Goal: Task Accomplishment & Management: Manage account settings

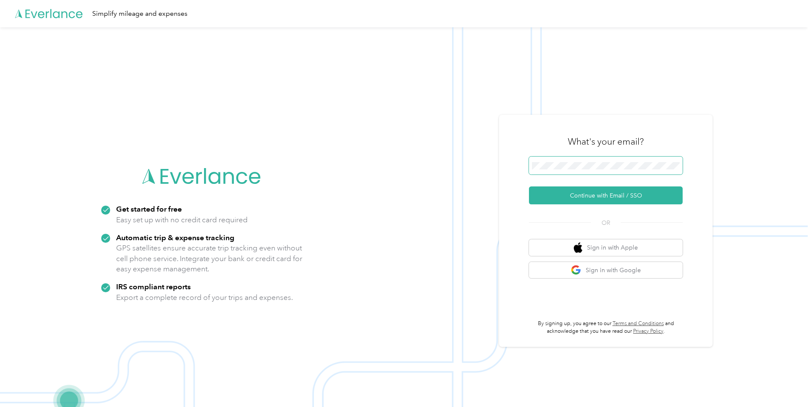
click at [578, 161] on span at bounding box center [606, 166] width 154 height 18
click at [578, 171] on span at bounding box center [606, 166] width 154 height 18
click at [578, 170] on span at bounding box center [606, 166] width 154 height 18
click at [589, 208] on div "What's your email? Continue with Email / SSO OR Sign in with Apple Sign in with…" at bounding box center [606, 231] width 154 height 208
click at [592, 200] on button "Continue with Email / SSO" at bounding box center [606, 196] width 154 height 18
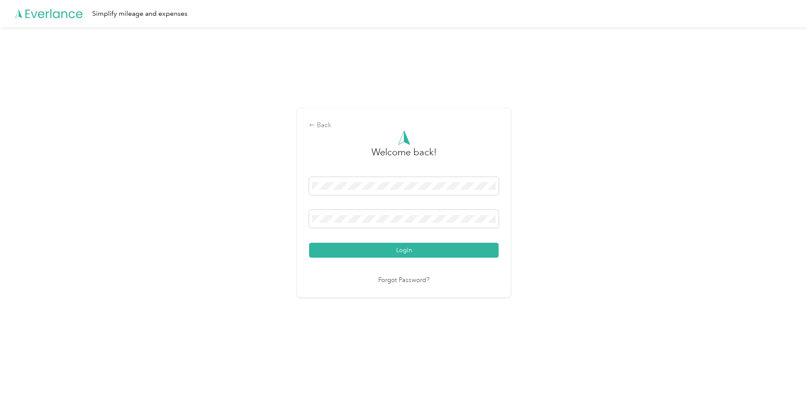
click at [456, 251] on button "Login" at bounding box center [403, 250] width 189 height 15
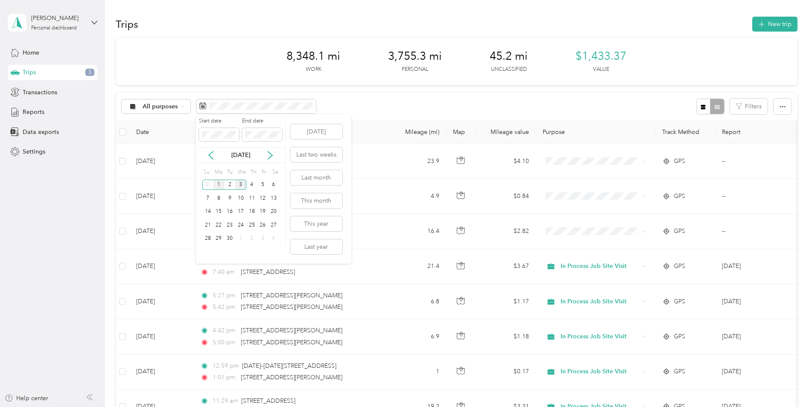
click at [221, 185] on div "1" at bounding box center [218, 185] width 11 height 11
click at [230, 235] on div "30" at bounding box center [229, 238] width 11 height 11
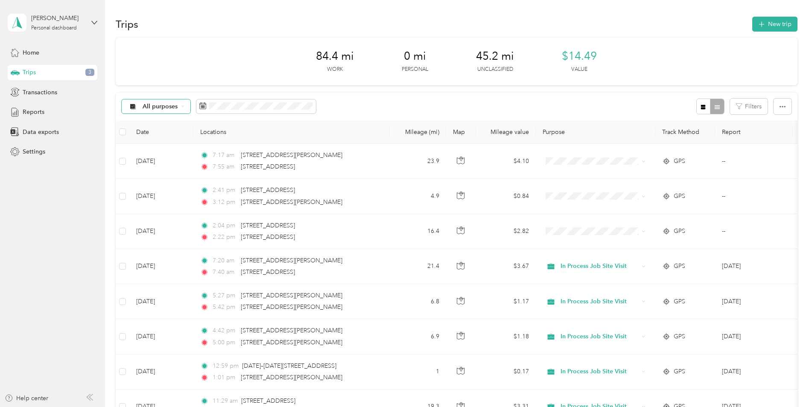
click at [160, 109] on span "All purposes" at bounding box center [160, 107] width 35 height 6
click at [160, 134] on span "Unclassified" at bounding box center [203, 136] width 120 height 9
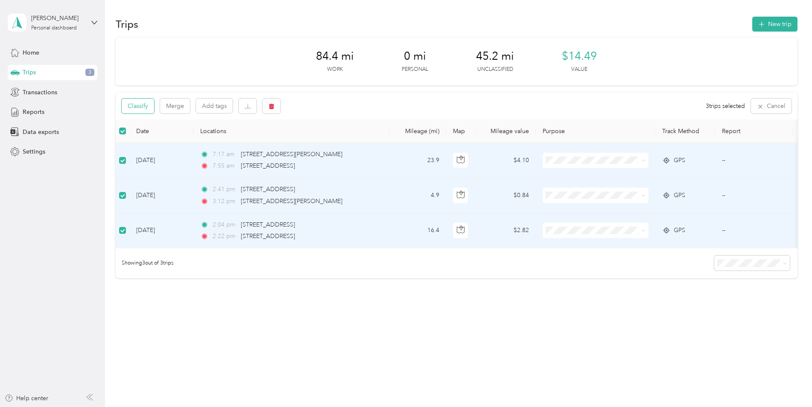
click at [143, 108] on button "Classify" at bounding box center [138, 106] width 32 height 15
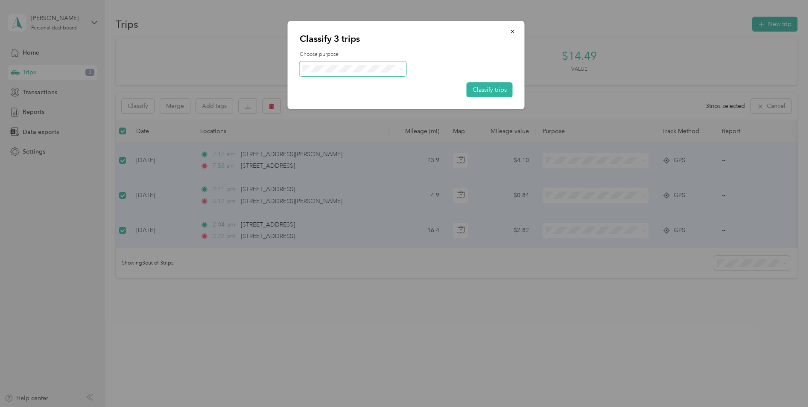
click at [394, 61] on span at bounding box center [353, 68] width 107 height 15
click at [379, 114] on span "In Process Job Site Visit" at bounding box center [381, 114] width 120 height 9
click at [471, 94] on button "Classify trips" at bounding box center [489, 89] width 46 height 15
